Goal: Task Accomplishment & Management: Use online tool/utility

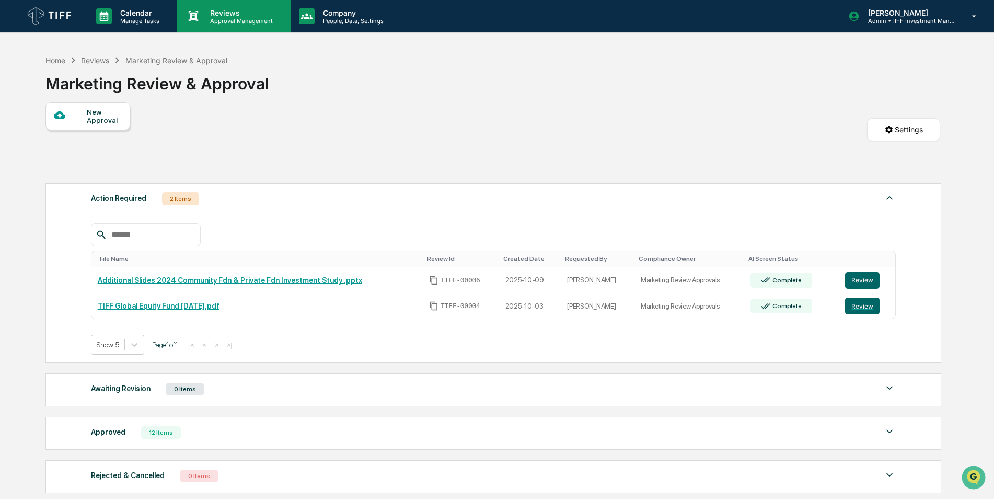
click at [255, 13] on p "Reviews" at bounding box center [240, 12] width 76 height 9
click at [189, 305] on link "TIFF Global Equity Fund [DATE].pdf" at bounding box center [159, 306] width 122 height 8
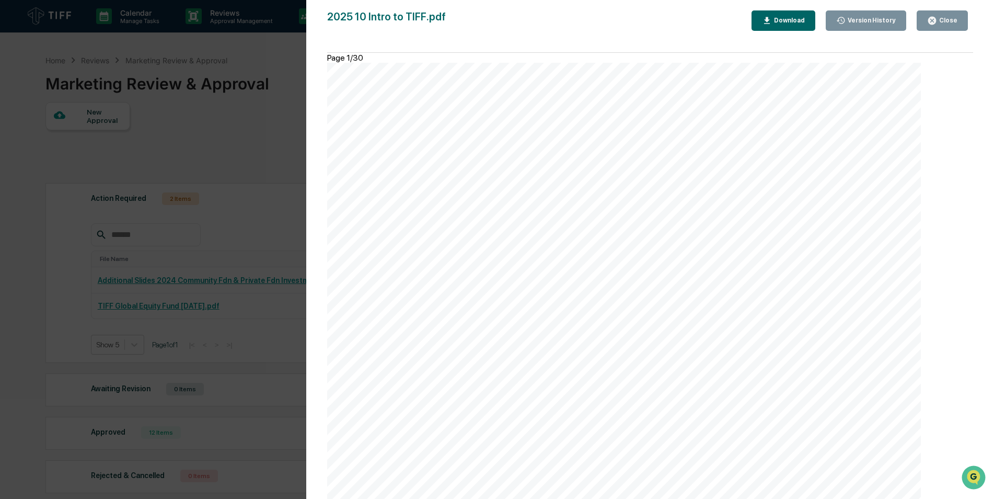
click at [944, 30] on button "Close" at bounding box center [942, 20] width 51 height 20
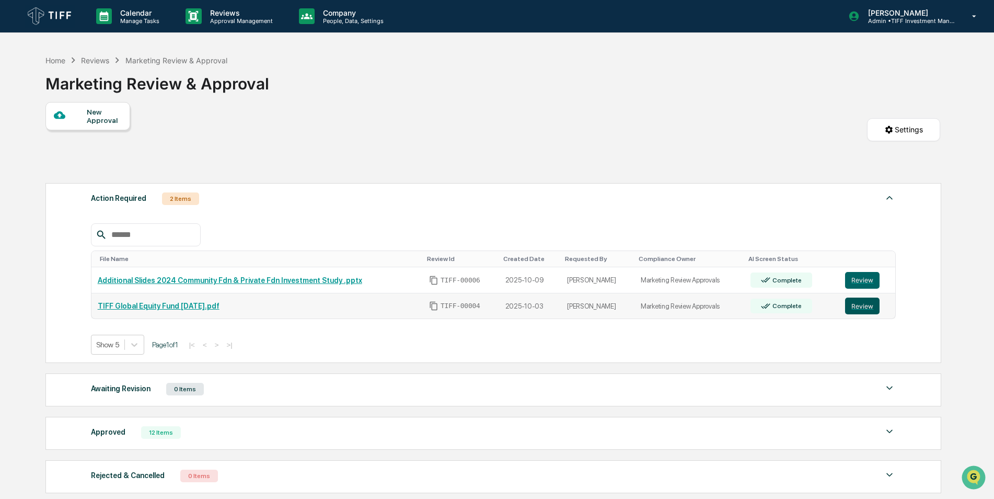
click at [871, 307] on button "Review" at bounding box center [862, 305] width 35 height 17
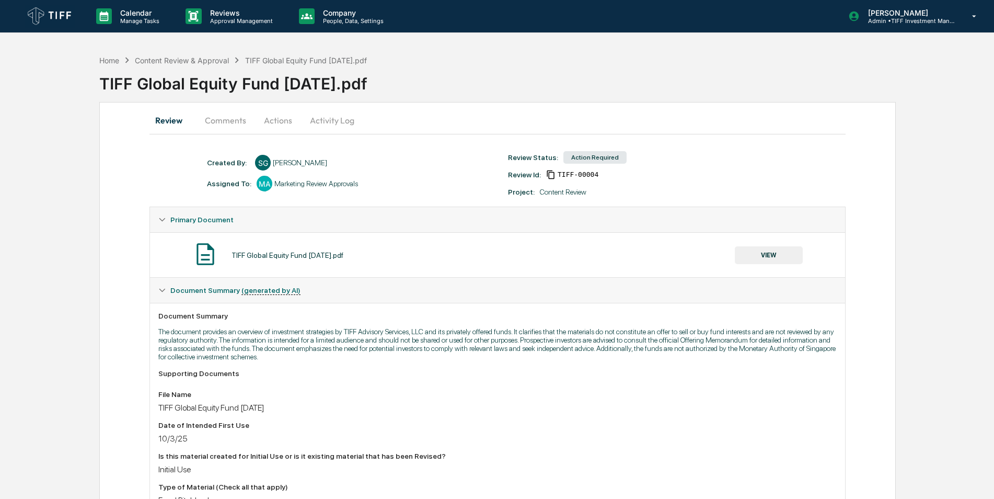
click at [280, 122] on button "Actions" at bounding box center [278, 120] width 47 height 25
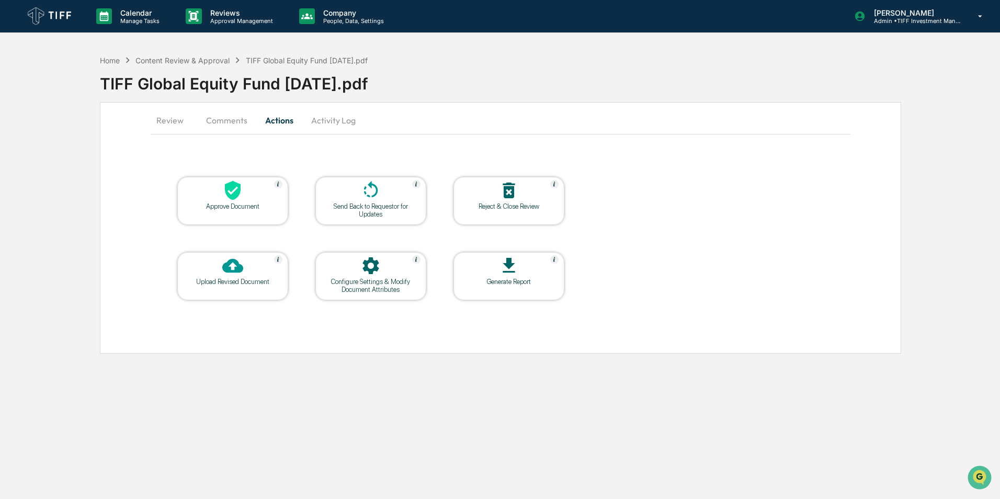
click at [327, 118] on button "Activity Log" at bounding box center [333, 120] width 61 height 25
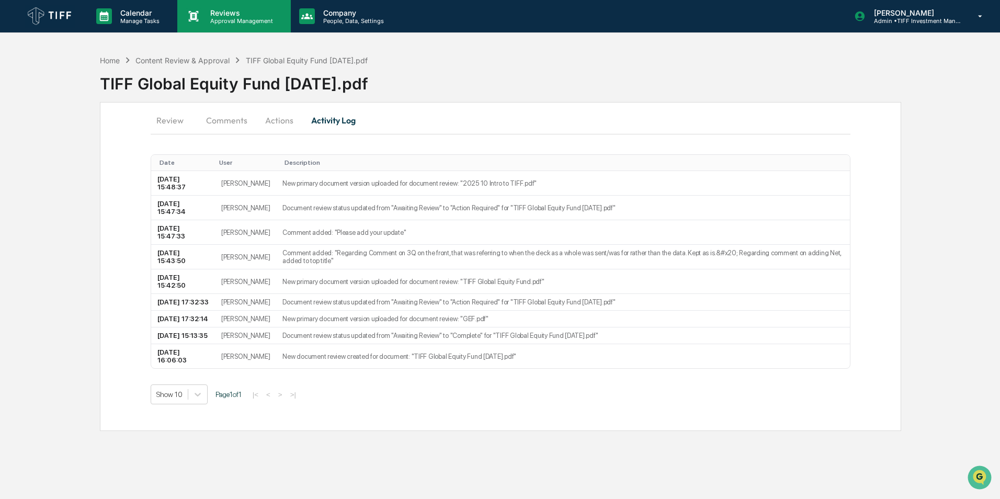
click at [238, 17] on p "Approval Management" at bounding box center [240, 20] width 76 height 7
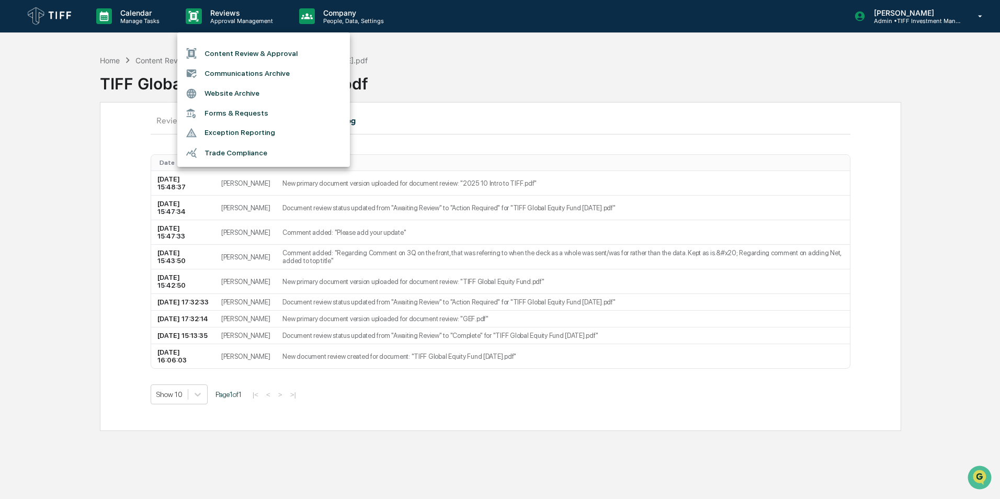
click at [151, 58] on div at bounding box center [500, 249] width 1000 height 499
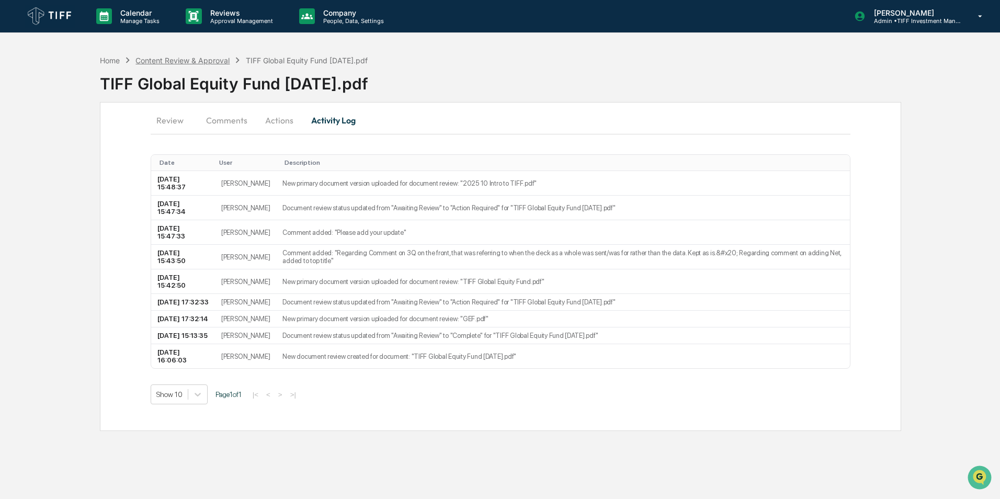
click at [176, 60] on div "Content Review & Approval" at bounding box center [182, 60] width 94 height 9
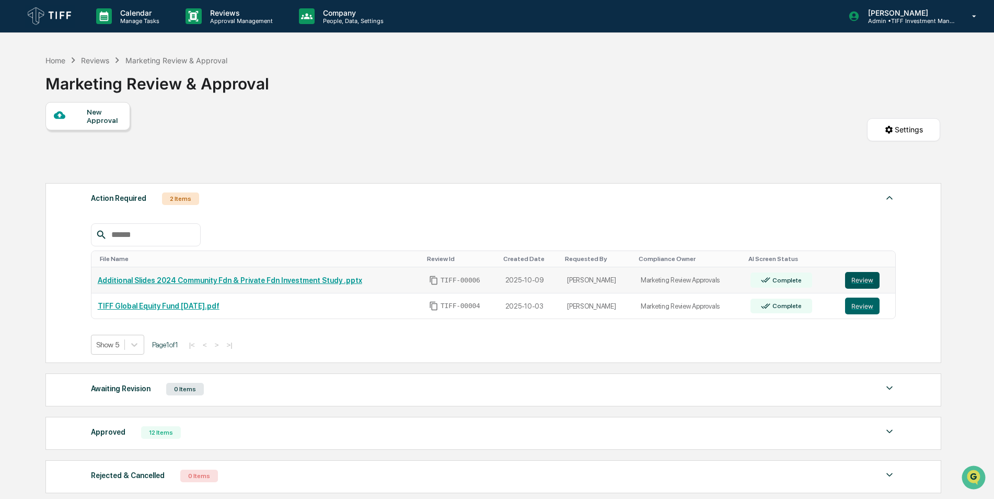
click at [862, 279] on button "Review" at bounding box center [862, 280] width 35 height 17
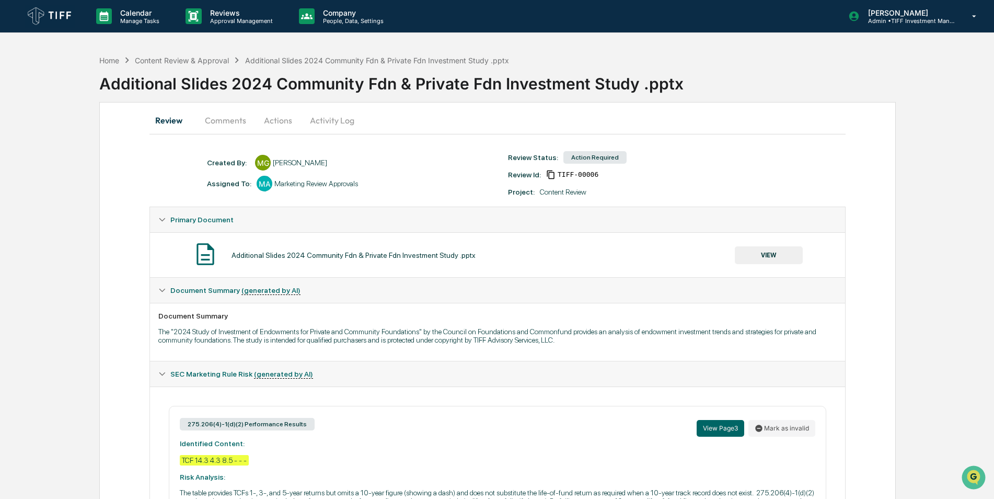
click at [334, 121] on button "Activity Log" at bounding box center [332, 120] width 61 height 25
